Goal: Task Accomplishment & Management: Manage account settings

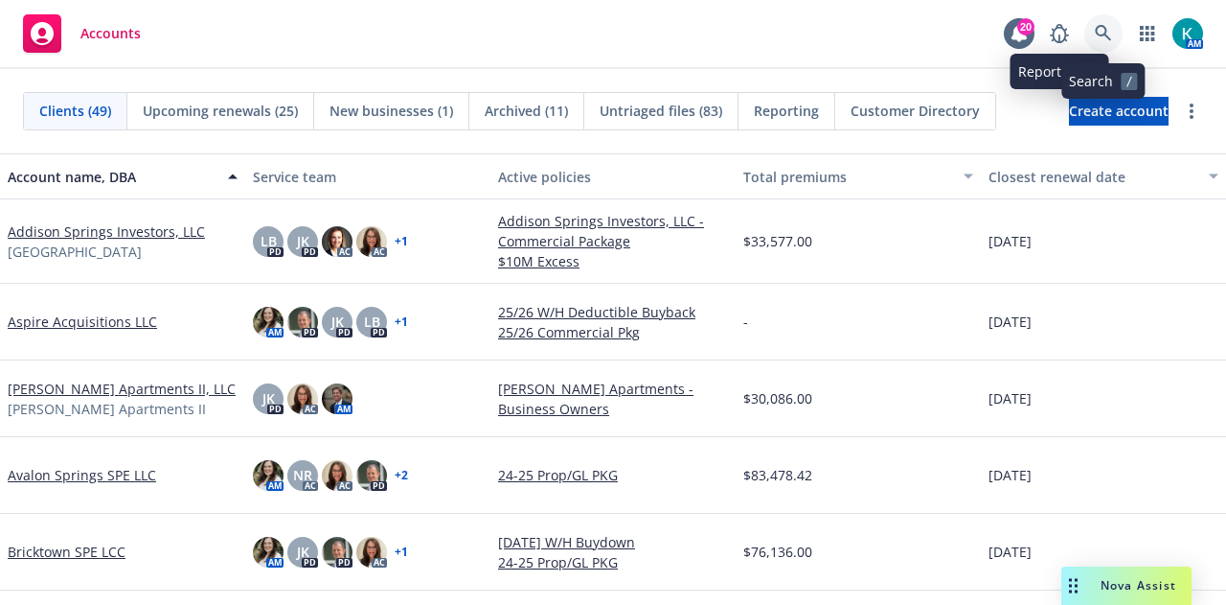
click at [1087, 32] on link at bounding box center [1104, 33] width 38 height 38
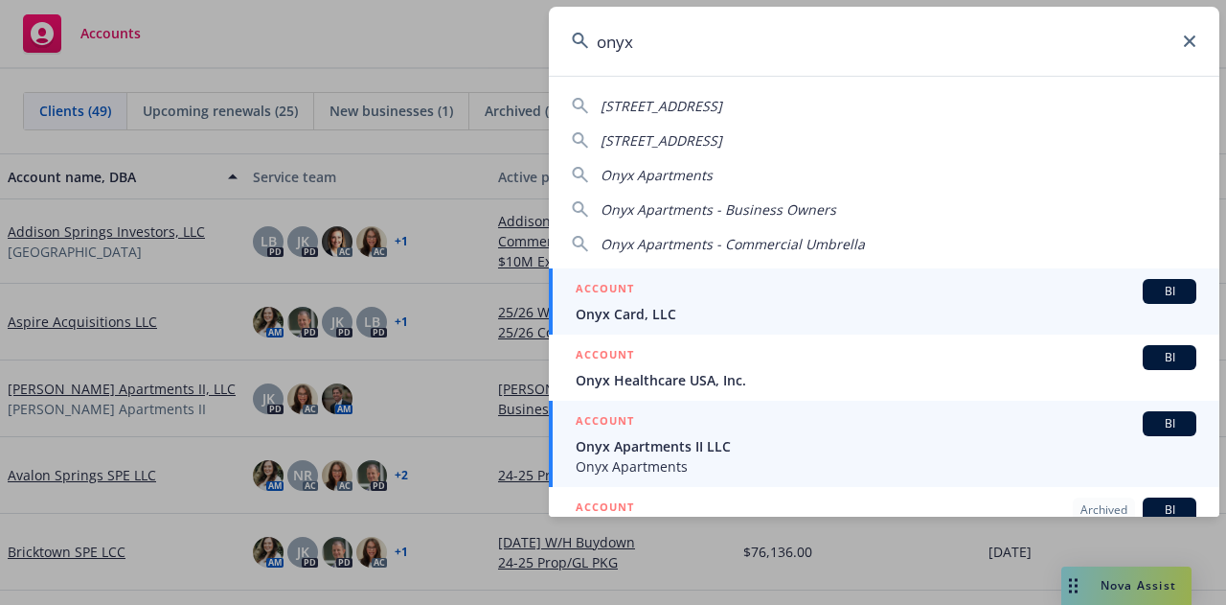
type input "onyx"
click at [723, 424] on div "ACCOUNT BI" at bounding box center [886, 423] width 621 height 25
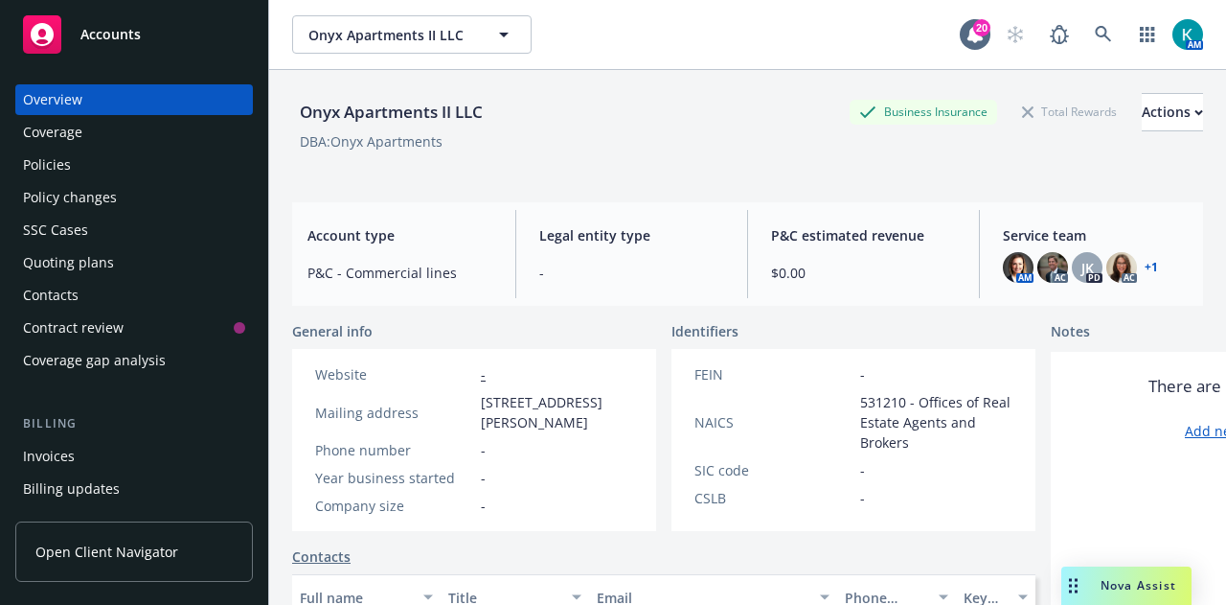
click at [145, 176] on div "Policies" at bounding box center [134, 164] width 222 height 31
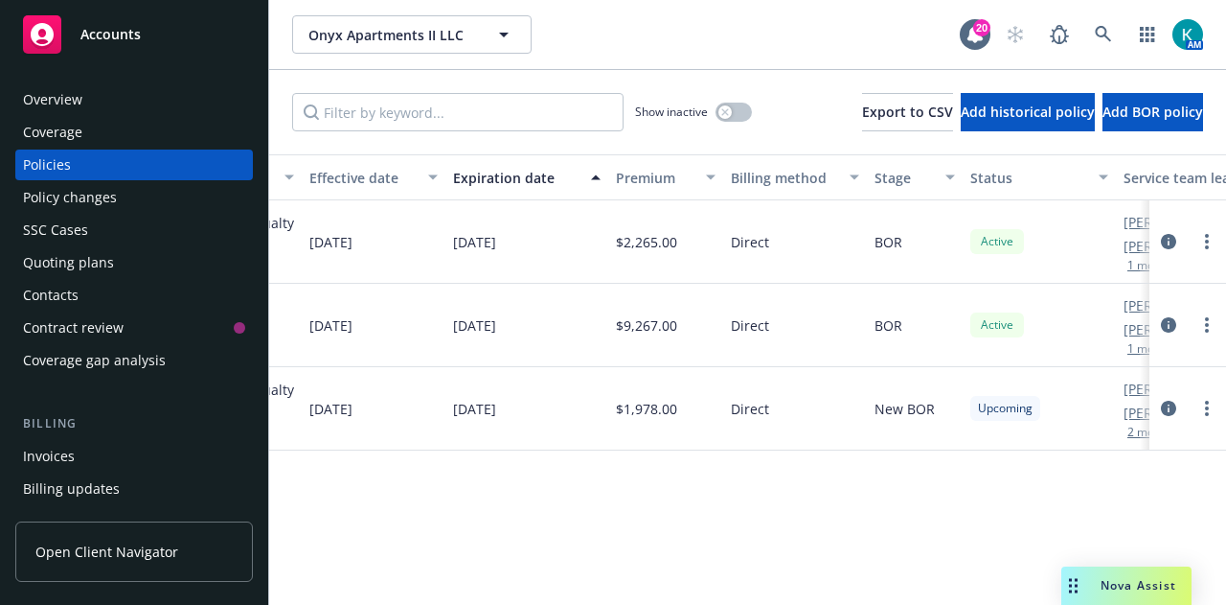
scroll to position [0, 722]
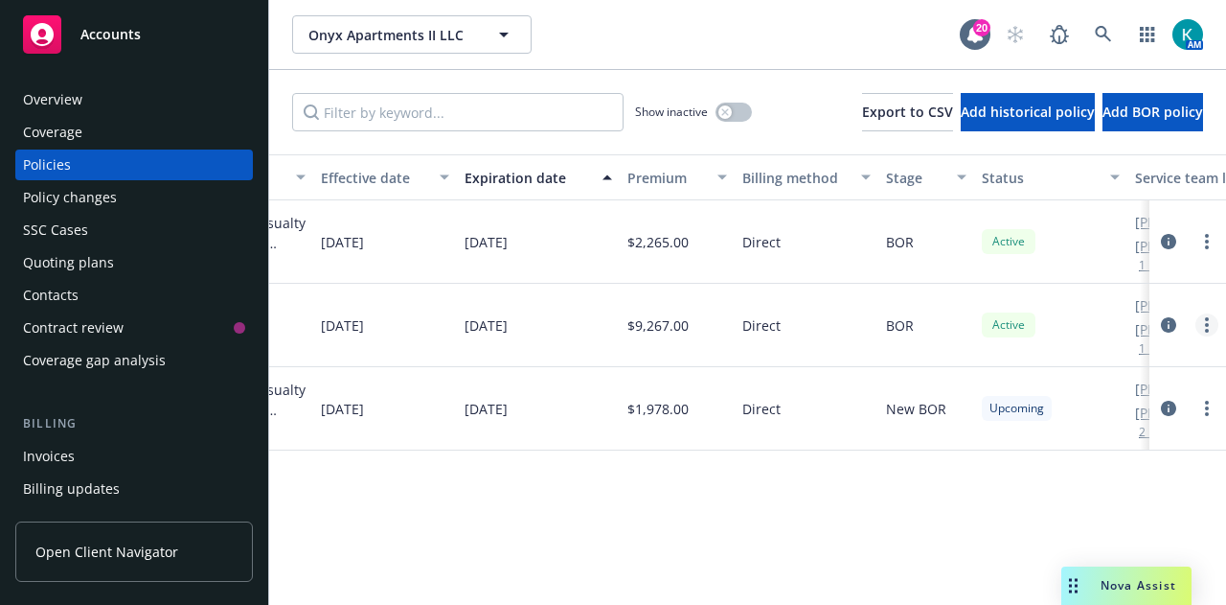
click at [1203, 324] on link "more" at bounding box center [1207, 324] width 23 height 23
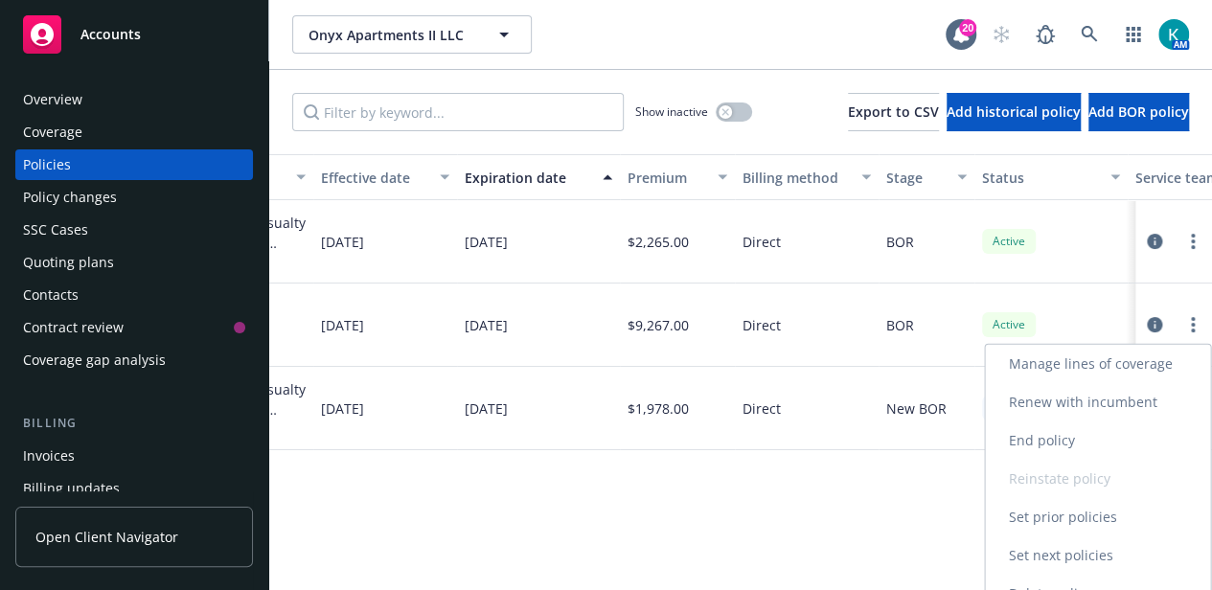
click at [1087, 404] on link "Renew with incumbent" at bounding box center [1097, 402] width 225 height 38
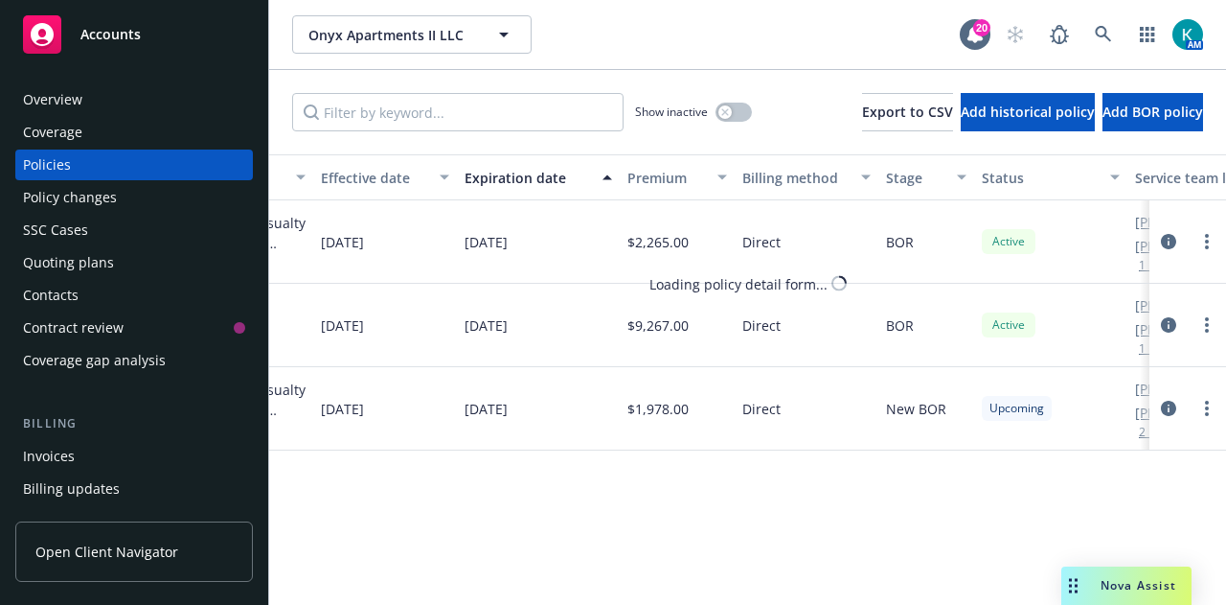
select select "12"
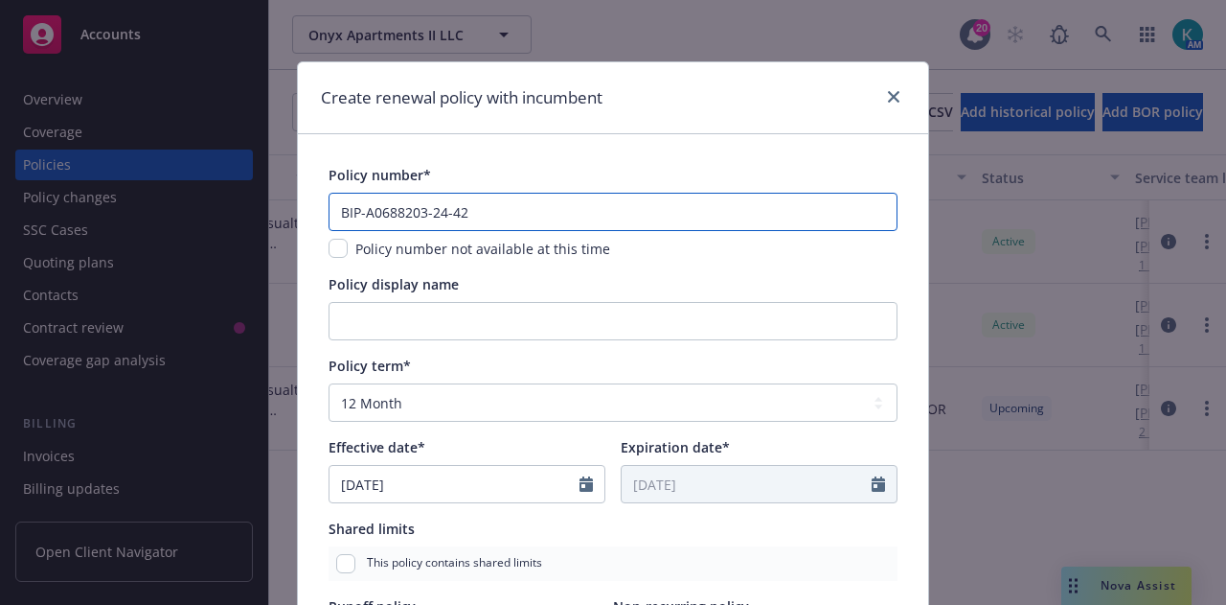
click at [436, 212] on input "BIP-A0688203-24-42" at bounding box center [613, 212] width 569 height 38
type input "BIP-A0688203-25-42"
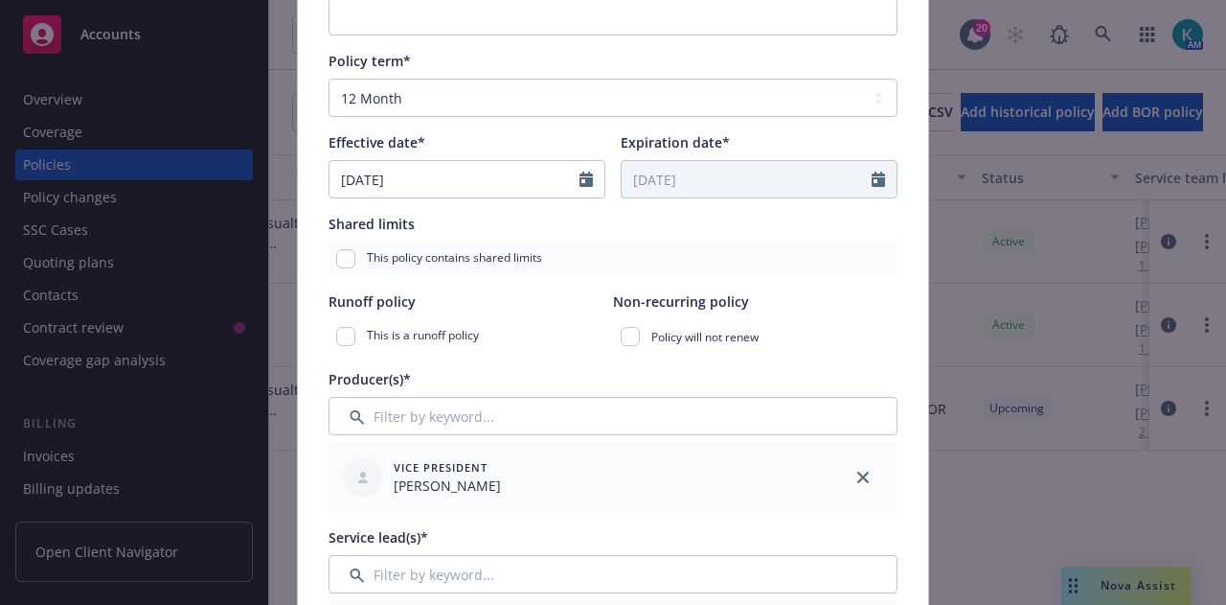
scroll to position [313, 0]
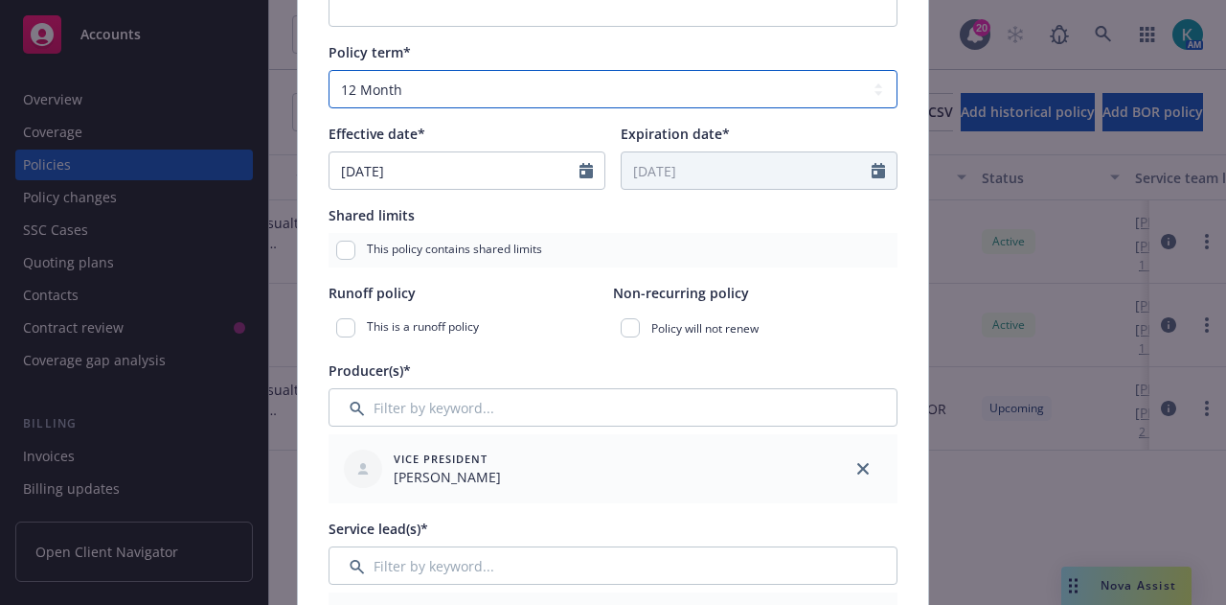
click at [407, 82] on select "Select policy term 12 Month 6 Month 4 Month 3 Month 2 Month 1 Month 36 Month (3…" at bounding box center [613, 89] width 569 height 38
select select "other"
click at [329, 70] on select "Select policy term 12 Month 6 Month 4 Month 3 Month 2 Month 1 Month 36 Month (3…" at bounding box center [613, 89] width 569 height 38
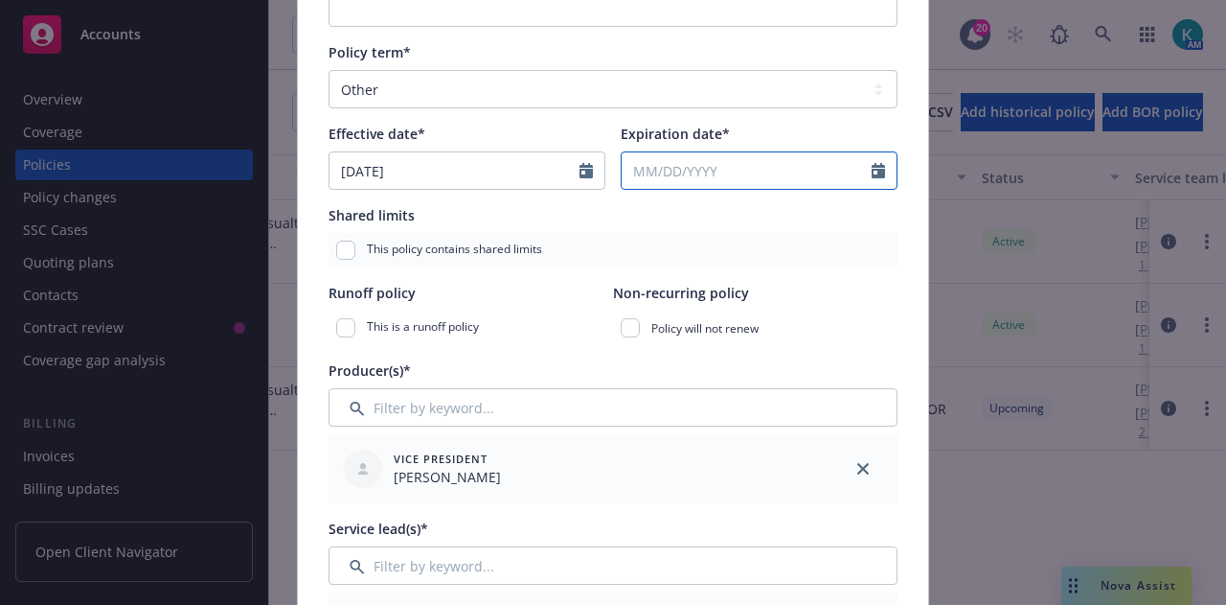
click at [688, 174] on input "Expiration date*" at bounding box center [747, 170] width 250 height 36
select select "9"
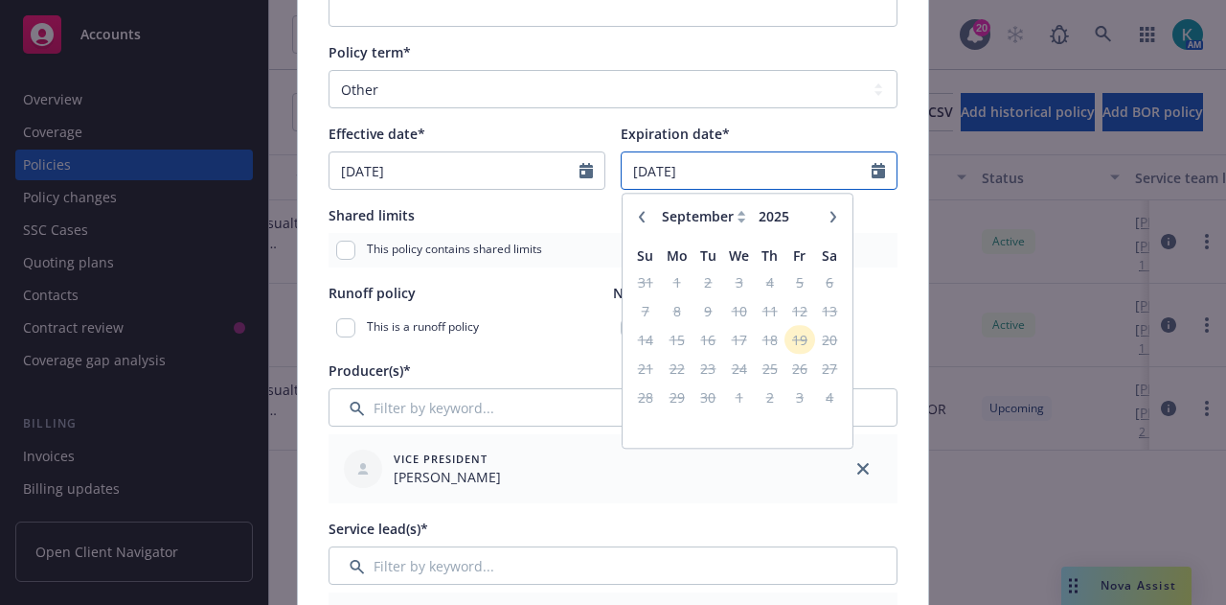
type input "[DATE]"
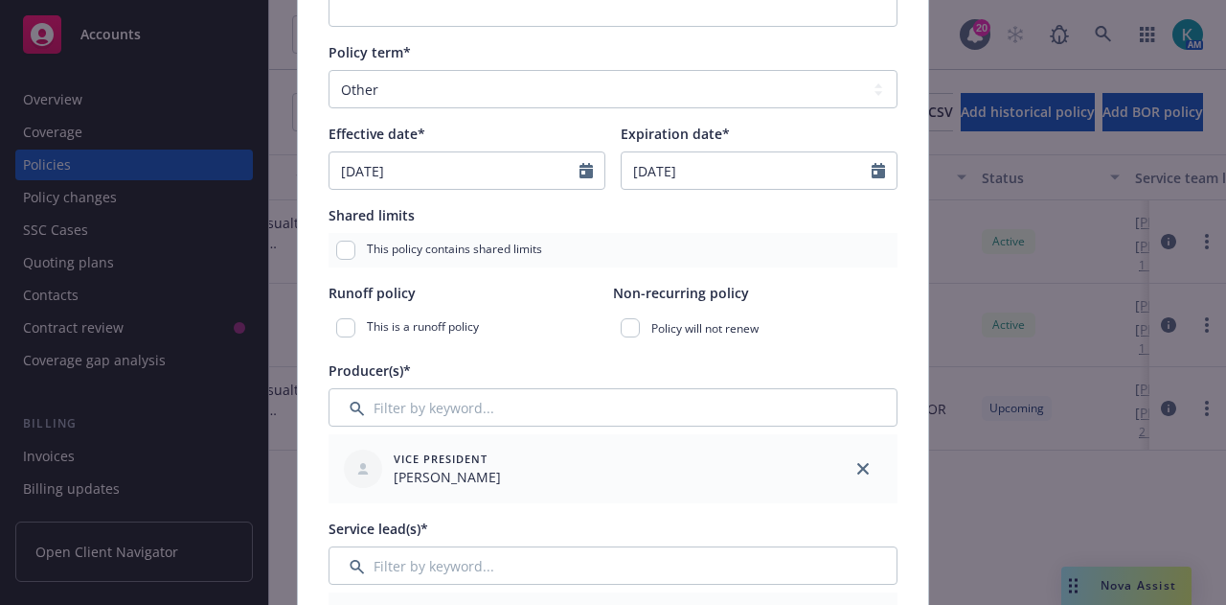
click at [634, 484] on div "Vice President Jon King" at bounding box center [578, 469] width 485 height 54
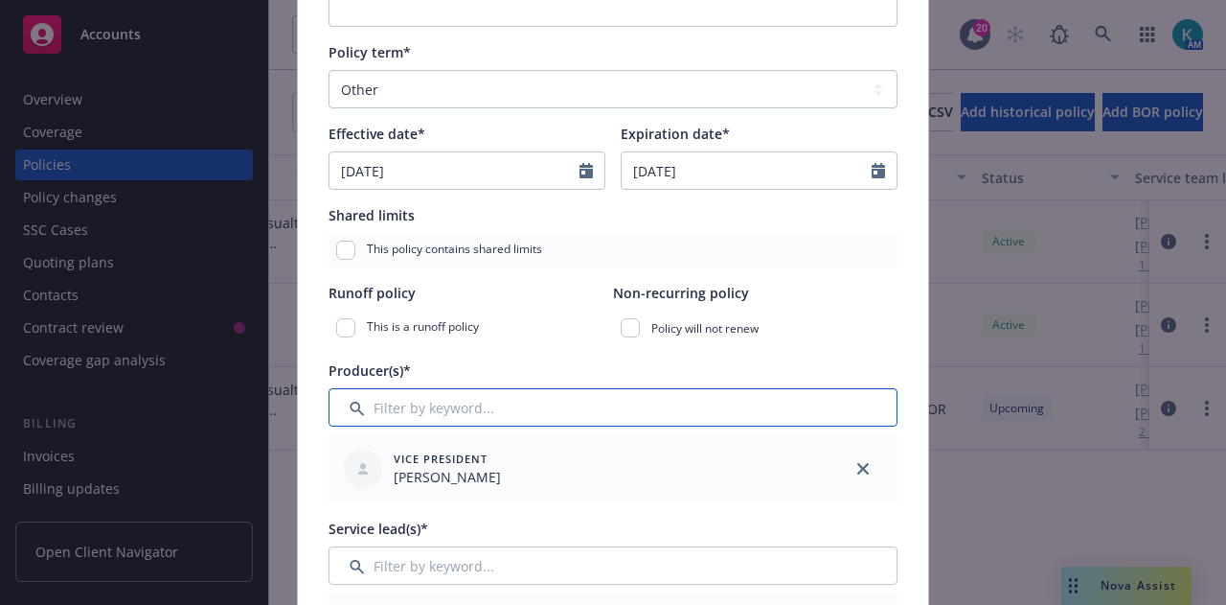
click at [671, 393] on input "Filter by keyword..." at bounding box center [613, 407] width 569 height 38
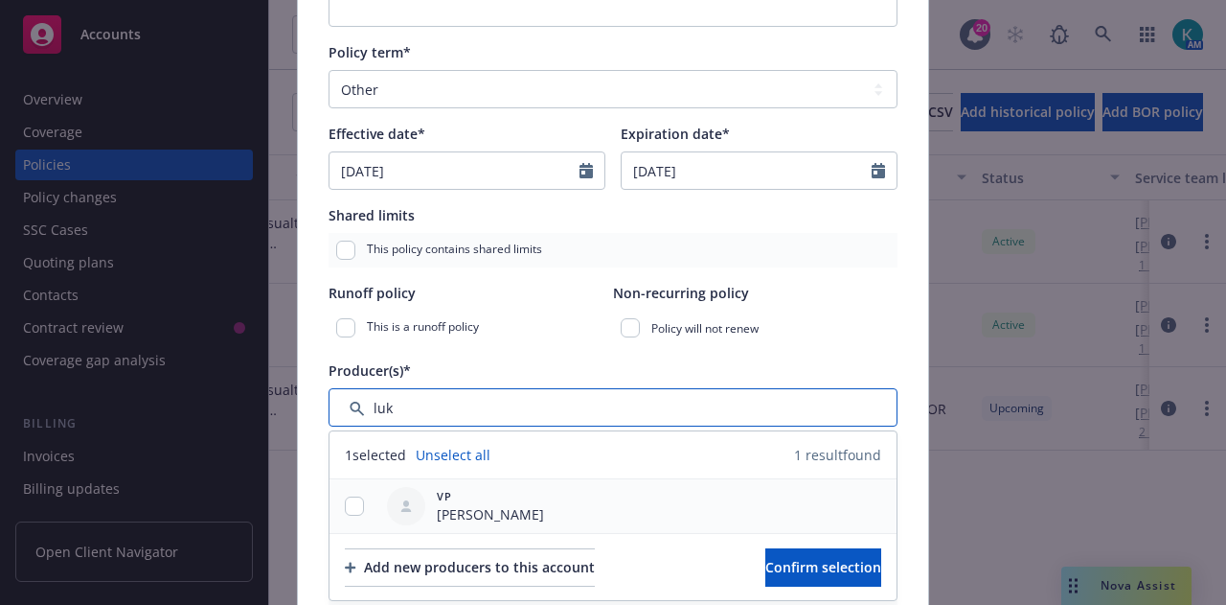
type input "luk"
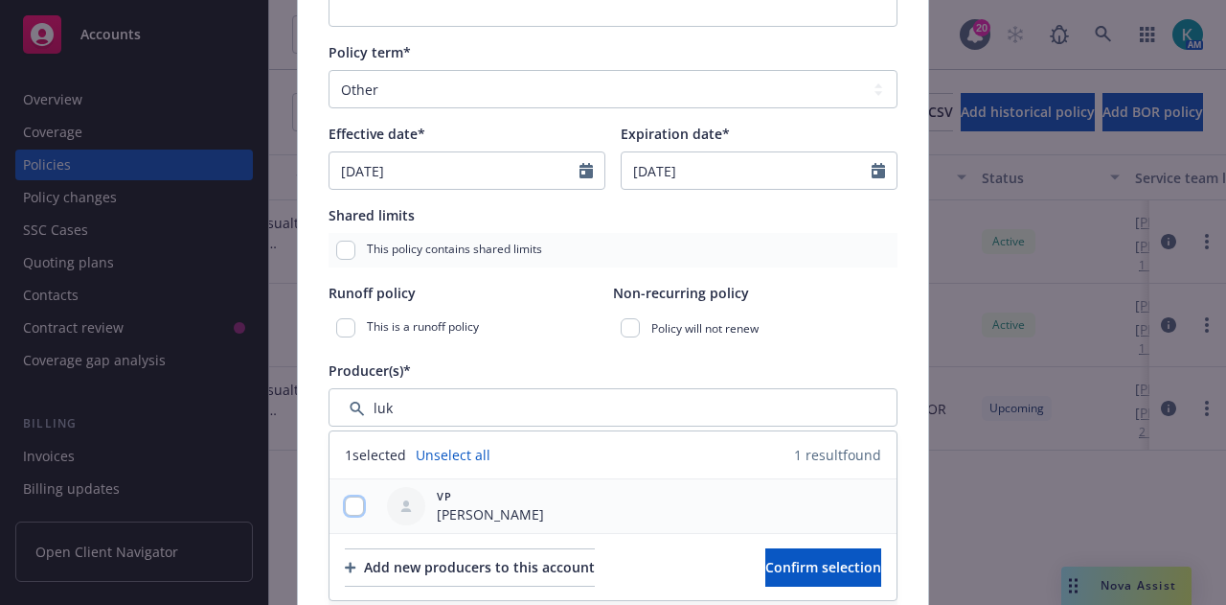
click at [347, 509] on input "checkbox" at bounding box center [354, 505] width 19 height 19
checkbox input "true"
click at [781, 564] on span "Confirm selection" at bounding box center [823, 567] width 116 height 18
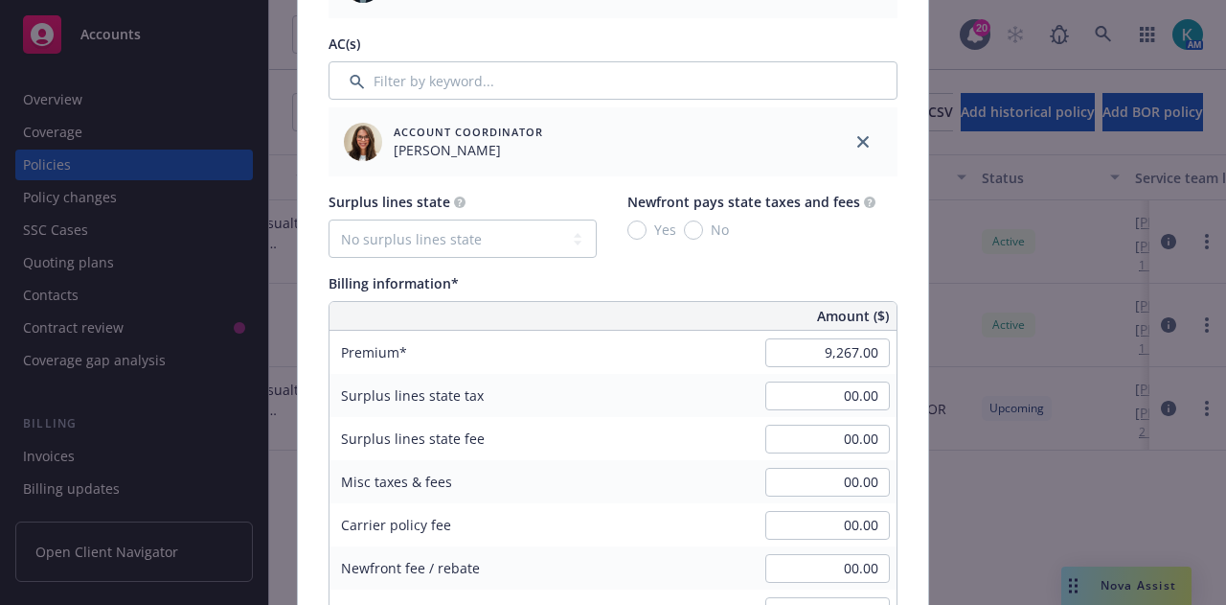
scroll to position [1180, 0]
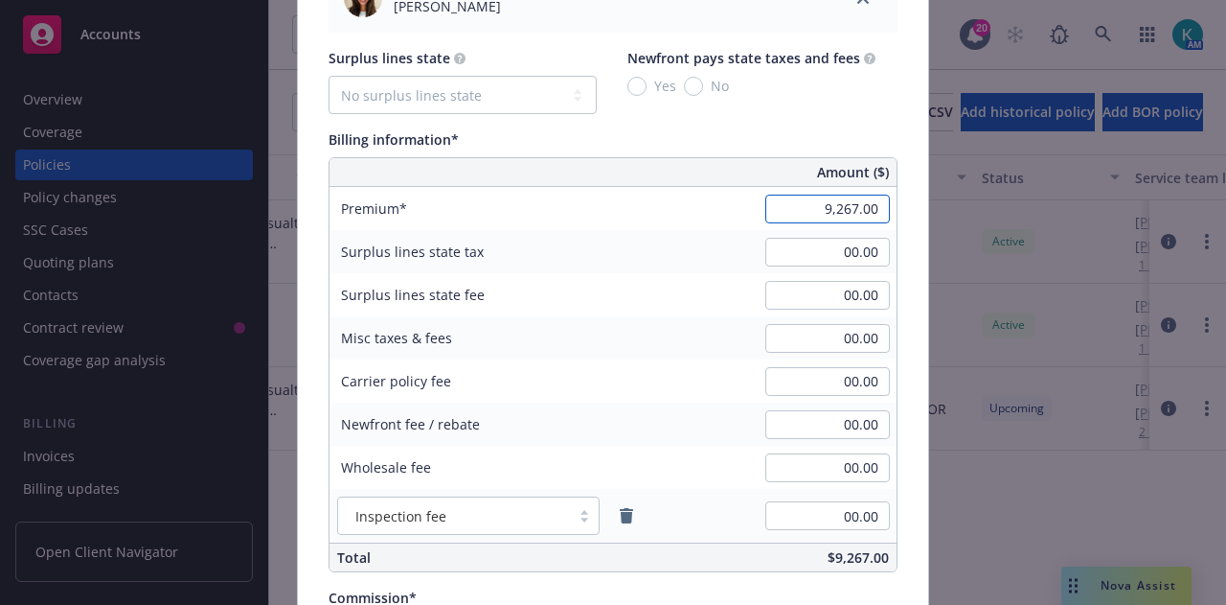
click at [809, 212] on input "9,267.00" at bounding box center [827, 208] width 125 height 29
type input "8,868.00"
click at [721, 292] on div "Surplus lines state fee 00.00" at bounding box center [613, 294] width 567 height 43
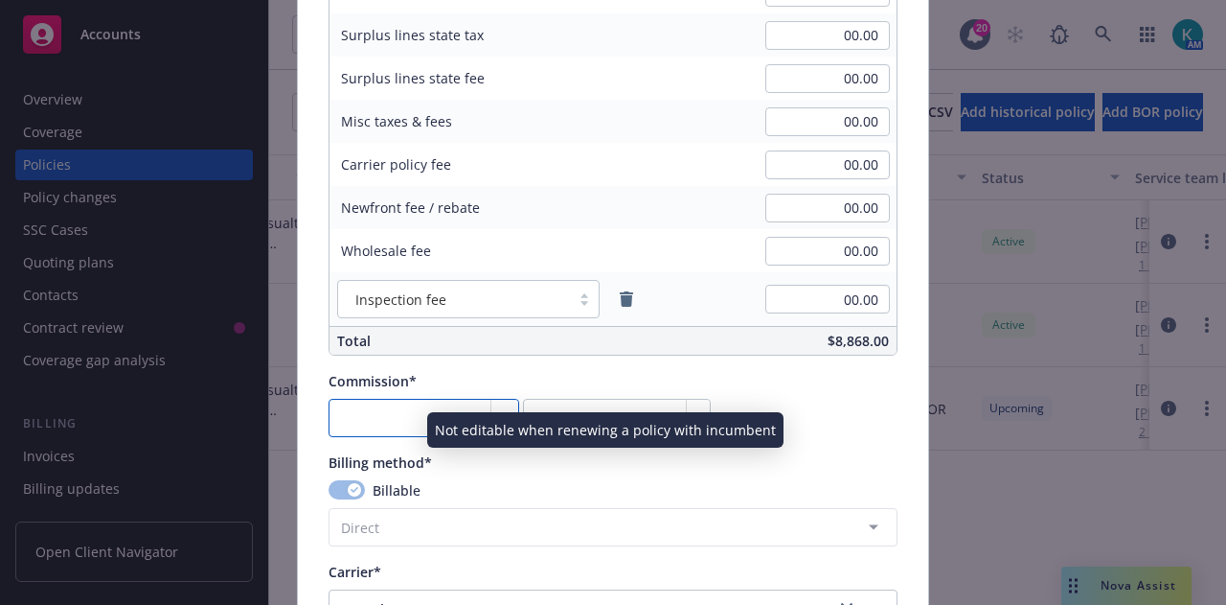
click at [430, 413] on input "number" at bounding box center [424, 418] width 191 height 38
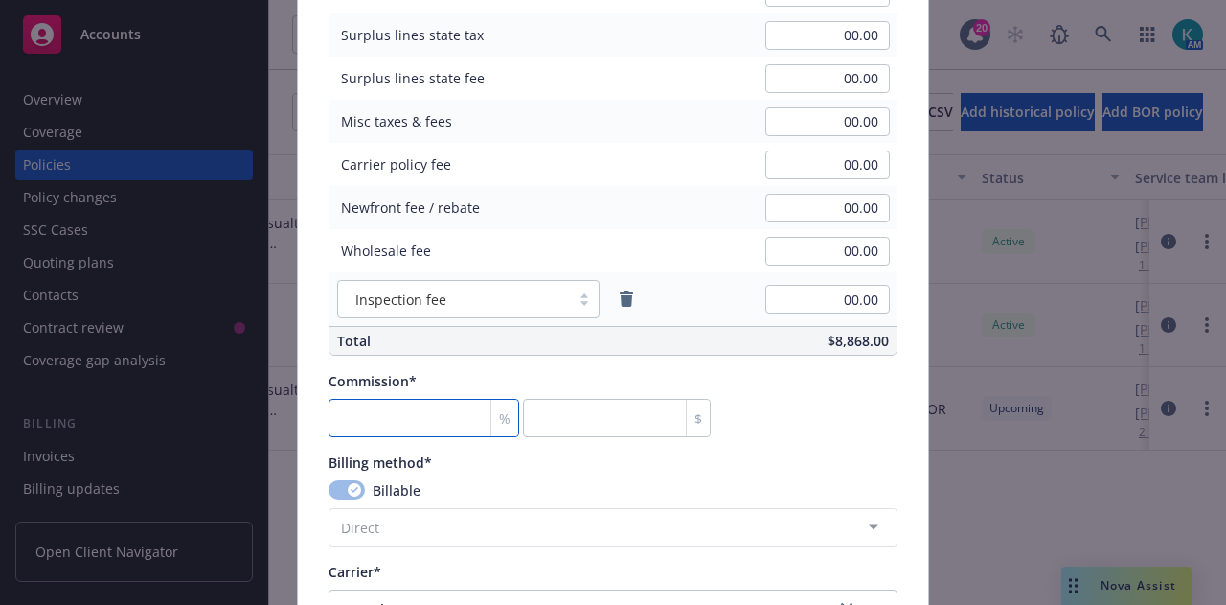
type input "1"
type input "88.68"
type input "15"
type input "1330.2"
type input "15"
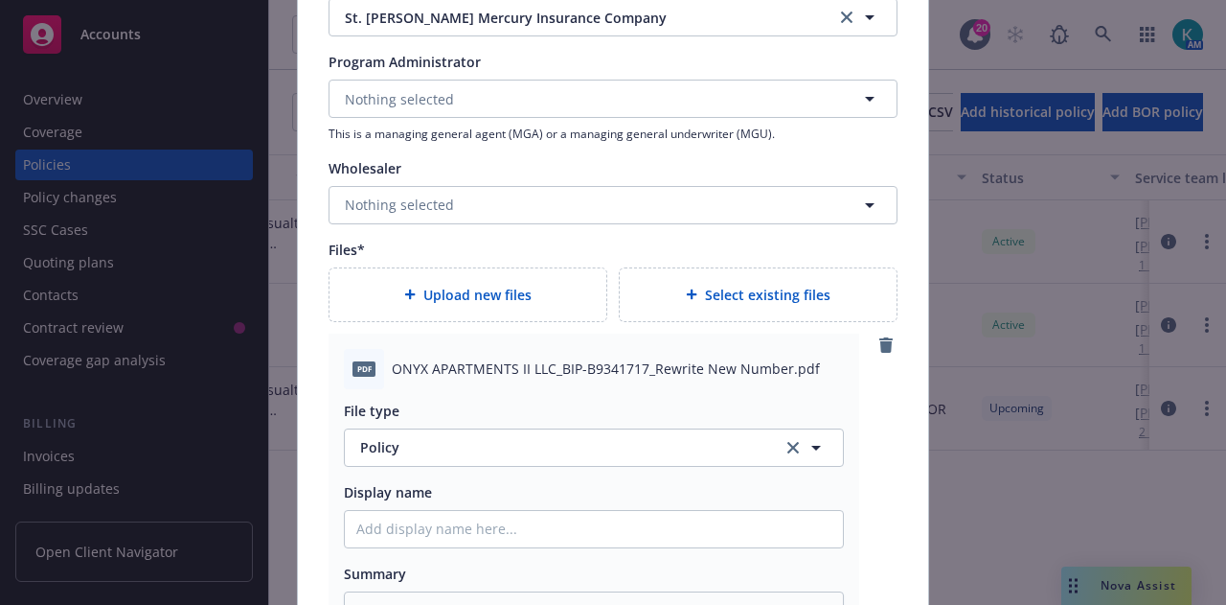
scroll to position [2520, 0]
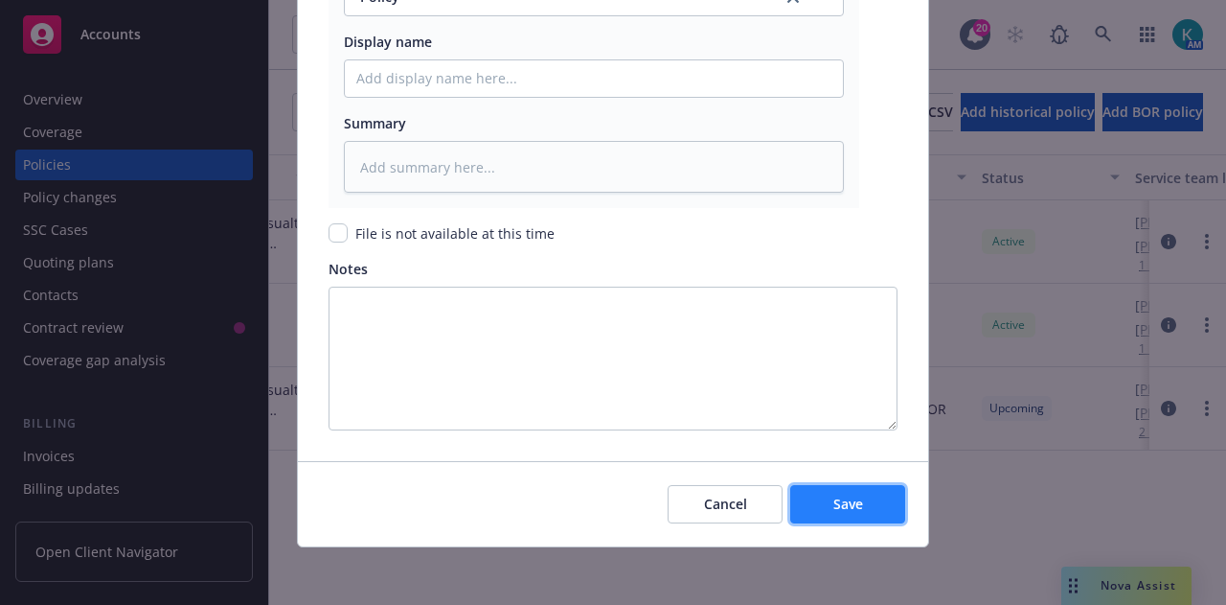
click at [858, 512] on button "Save" at bounding box center [847, 504] width 115 height 38
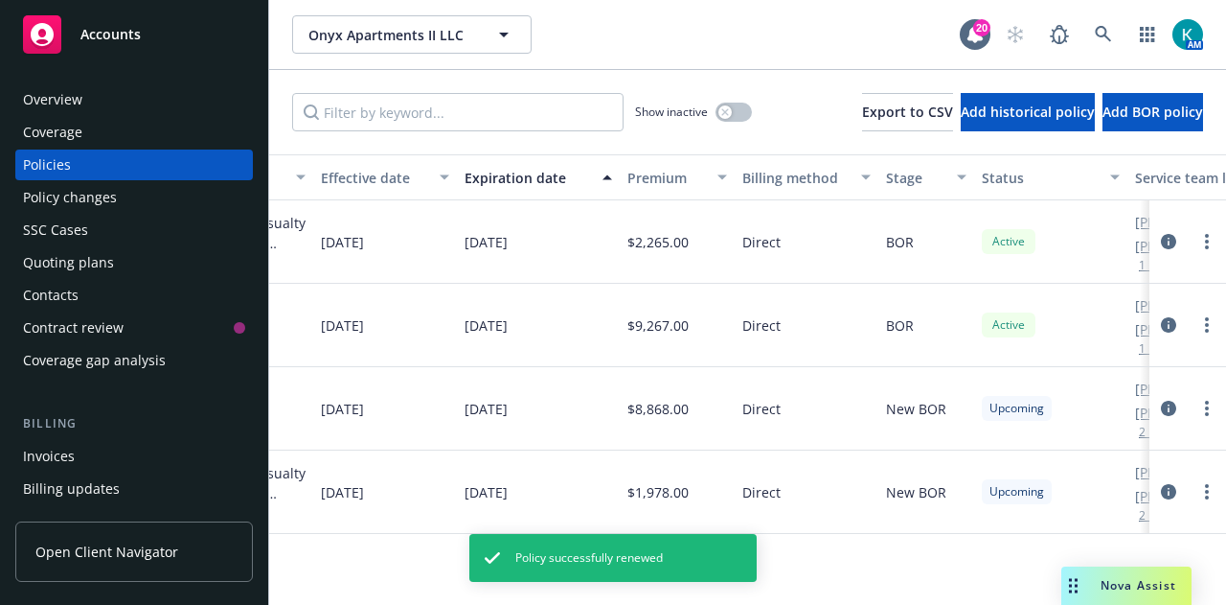
type textarea "x"
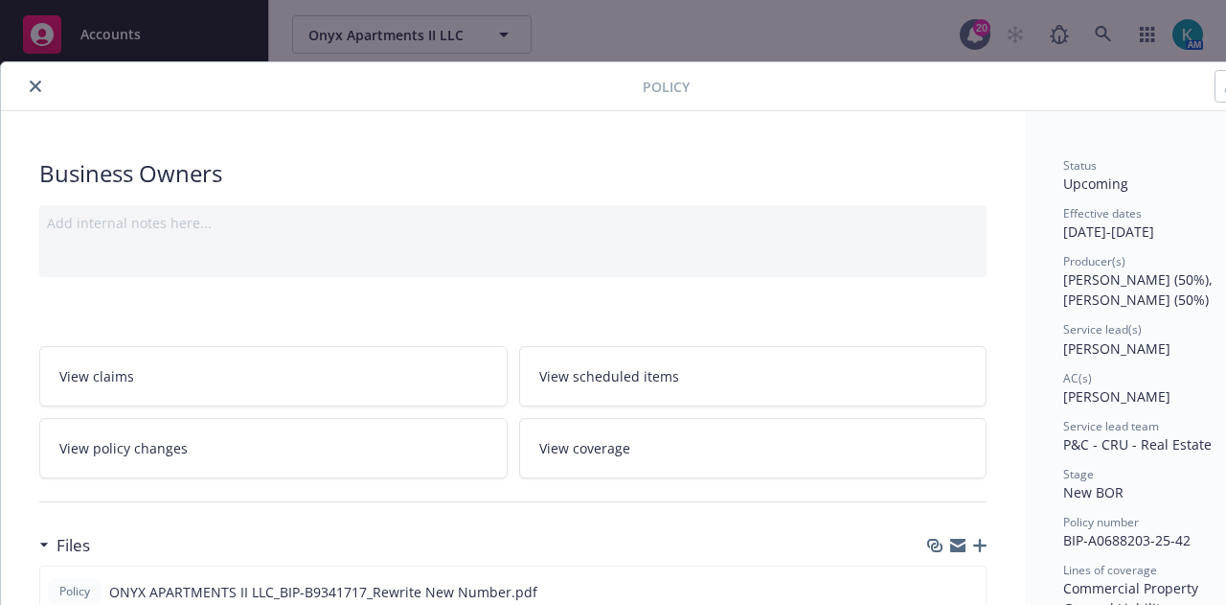
click at [35, 79] on button "close" at bounding box center [35, 86] width 23 height 23
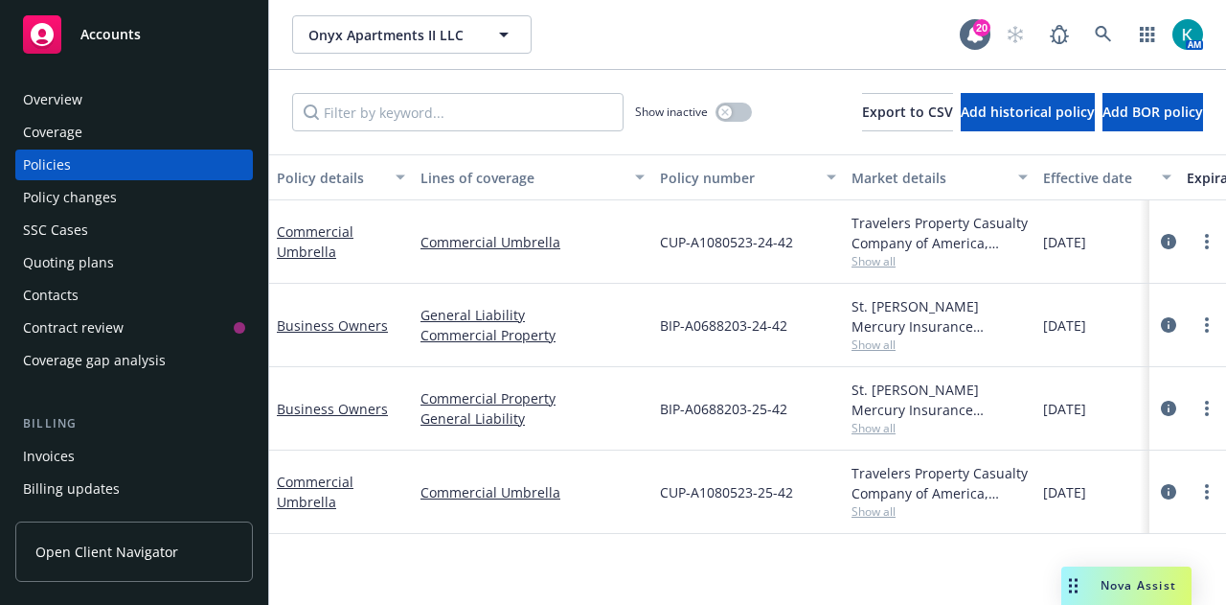
click at [100, 3] on div "Accounts" at bounding box center [134, 30] width 268 height 61
click at [140, 31] on div "Accounts" at bounding box center [134, 34] width 222 height 38
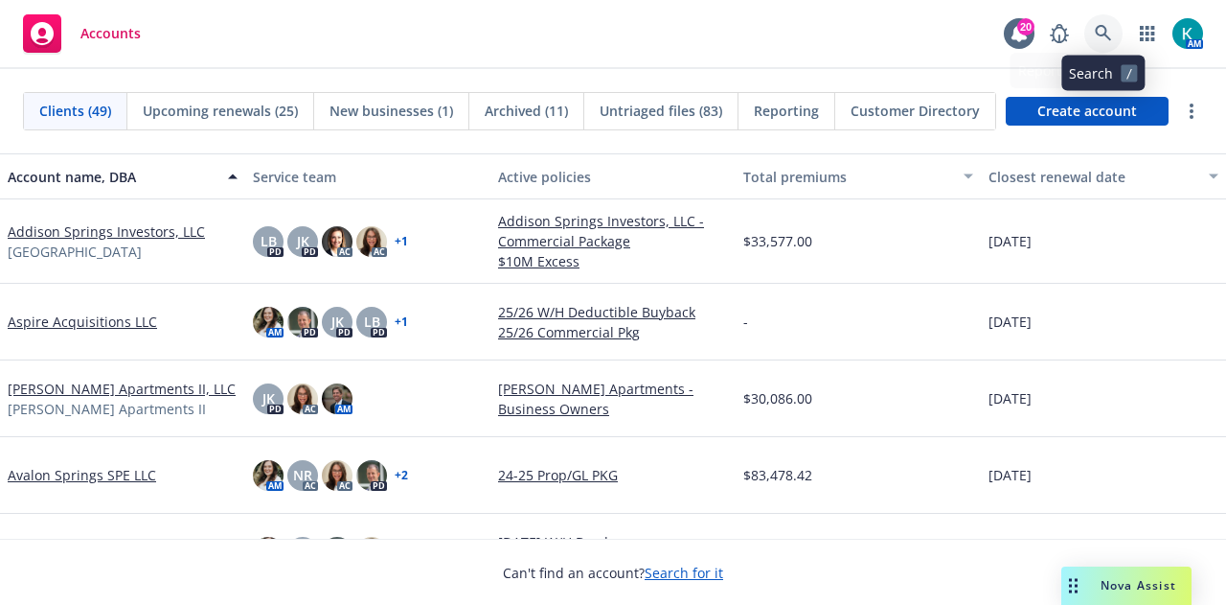
click at [1092, 45] on link at bounding box center [1104, 33] width 38 height 38
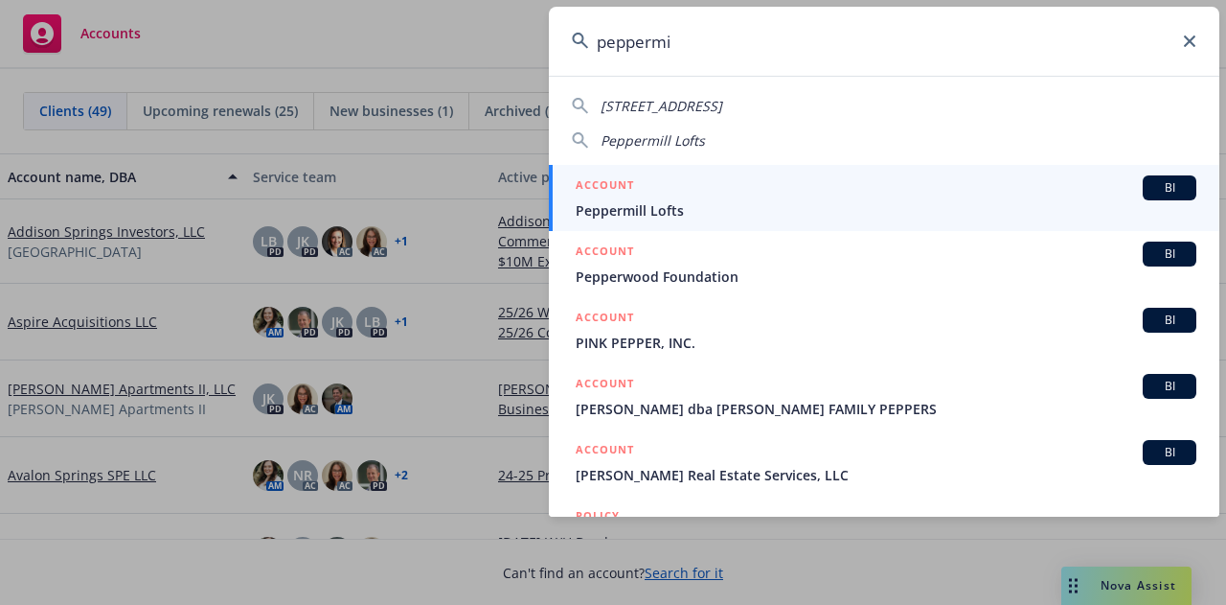
type input "peppermi"
click at [682, 193] on div "ACCOUNT BI" at bounding box center [886, 187] width 621 height 25
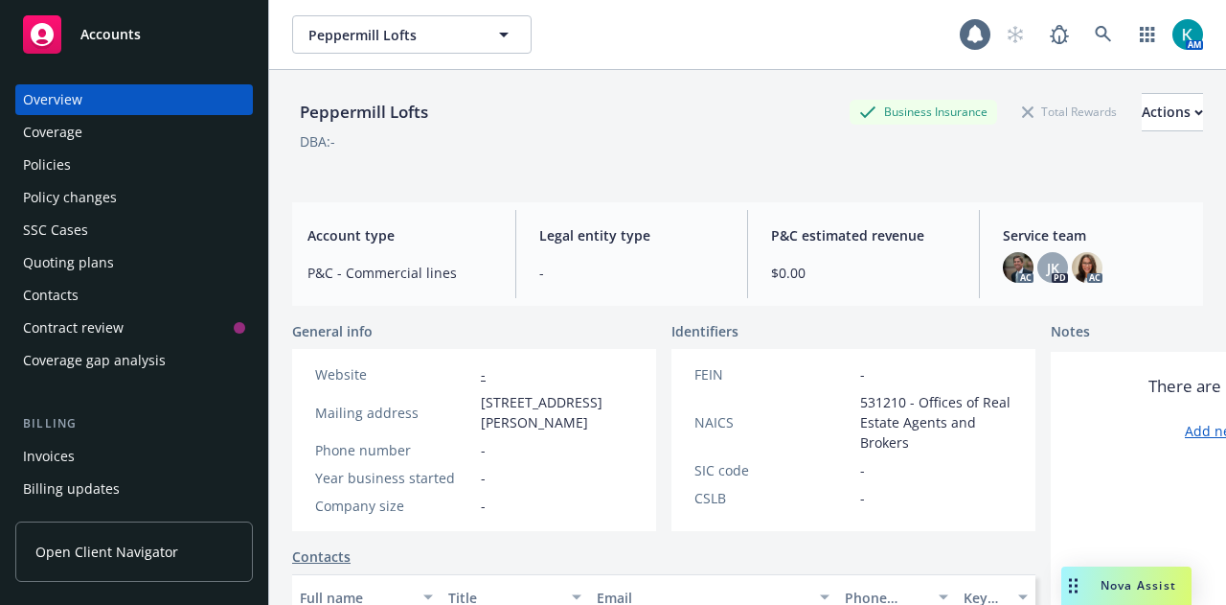
click at [214, 178] on div "Policies" at bounding box center [134, 164] width 222 height 31
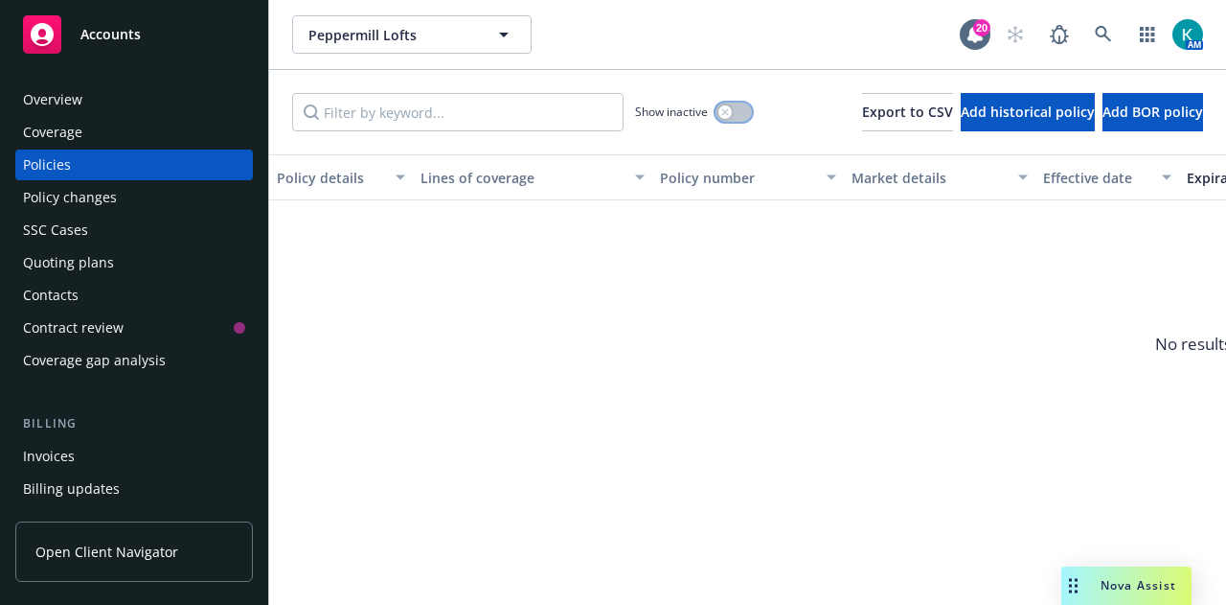
click at [719, 116] on div "button" at bounding box center [725, 111] width 13 height 13
click at [716, 116] on button "button" at bounding box center [734, 112] width 36 height 19
click at [165, 38] on div "Accounts" at bounding box center [134, 34] width 222 height 38
